Goal: Obtain resource: Obtain resource

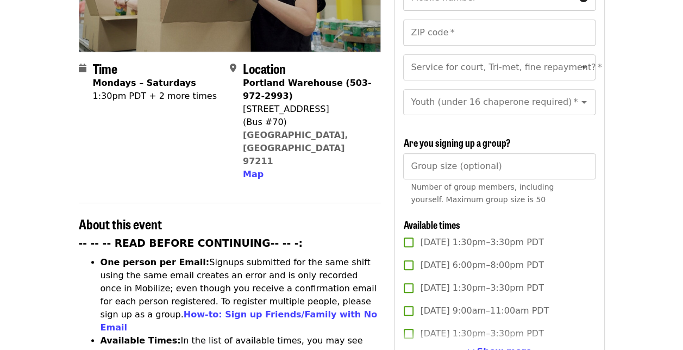
scroll to position [229, 0]
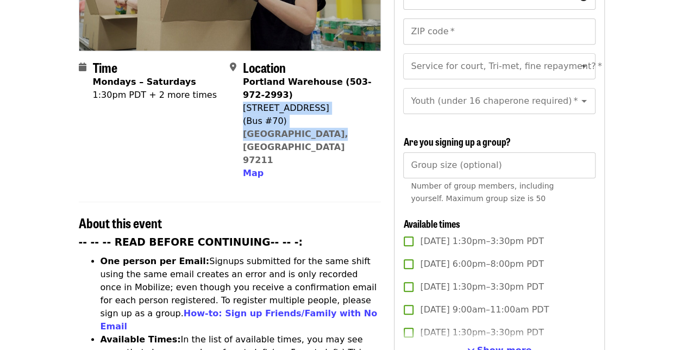
drag, startPoint x: 243, startPoint y: 86, endPoint x: 320, endPoint y: 115, distance: 82.0
click at [320, 115] on div "Portland Warehouse (503-972-2993) 7900 NE 33rd Dr (Bus #70) Portland, OR 97211 …" at bounding box center [307, 128] width 129 height 104
copy span "7900 NE 33rd Dr (Bus #70) Portland, OR 97211"
